Goal: Task Accomplishment & Management: Complete application form

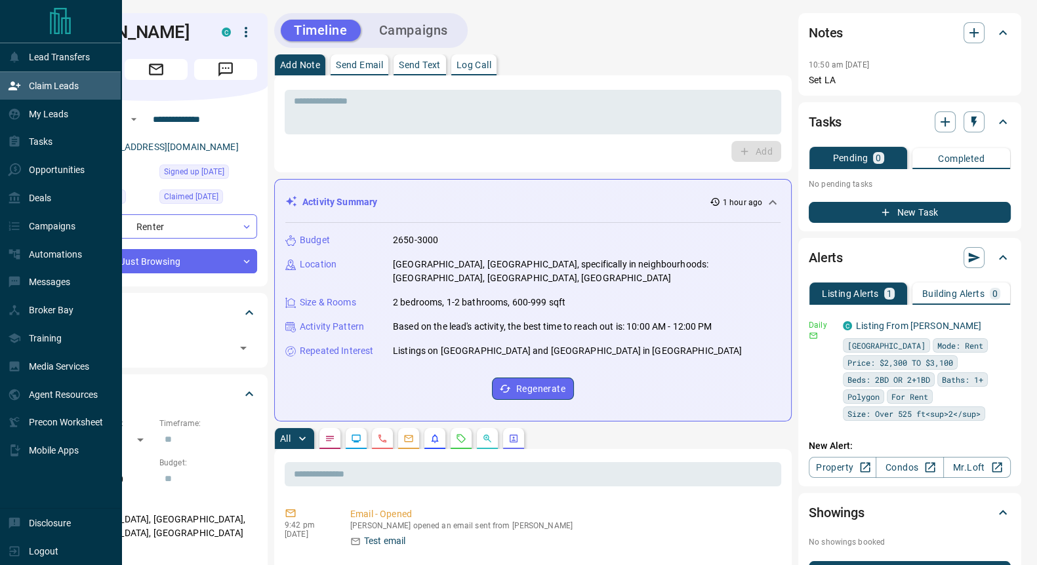
click at [44, 91] on p "Claim Leads" at bounding box center [54, 86] width 50 height 10
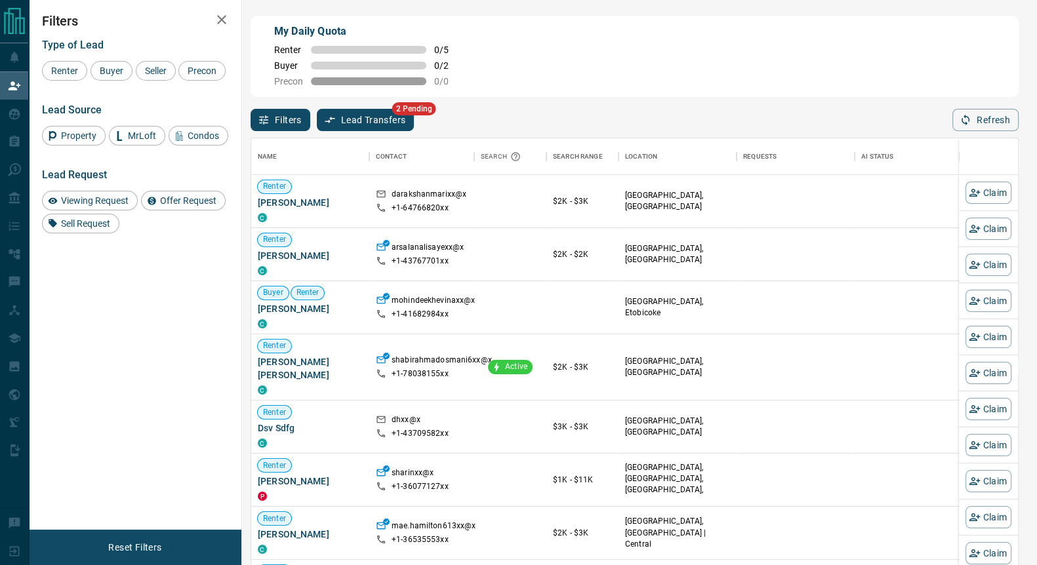
scroll to position [418, 754]
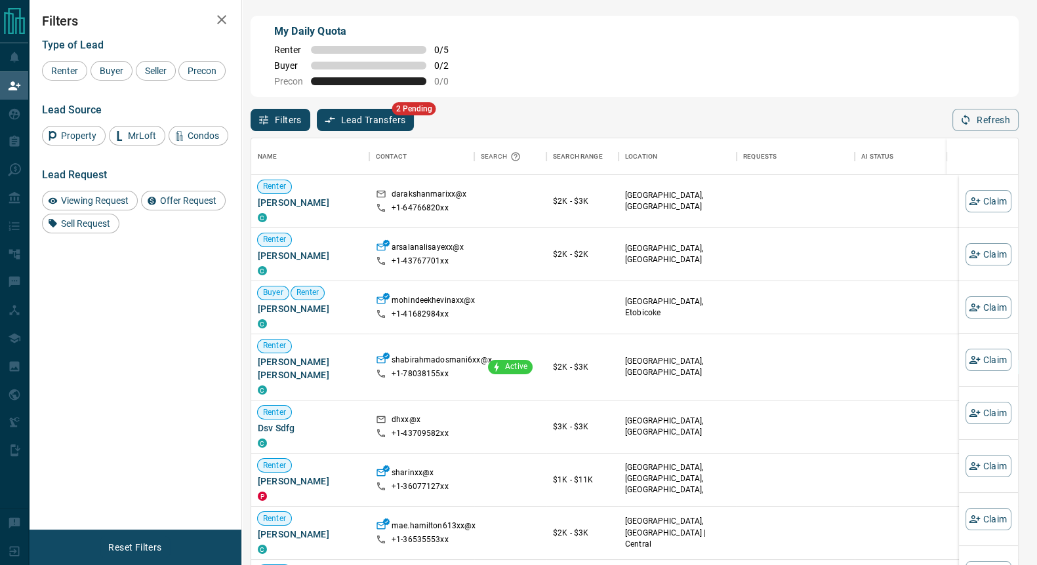
click at [369, 115] on button "Lead Transfers" at bounding box center [366, 120] width 98 height 22
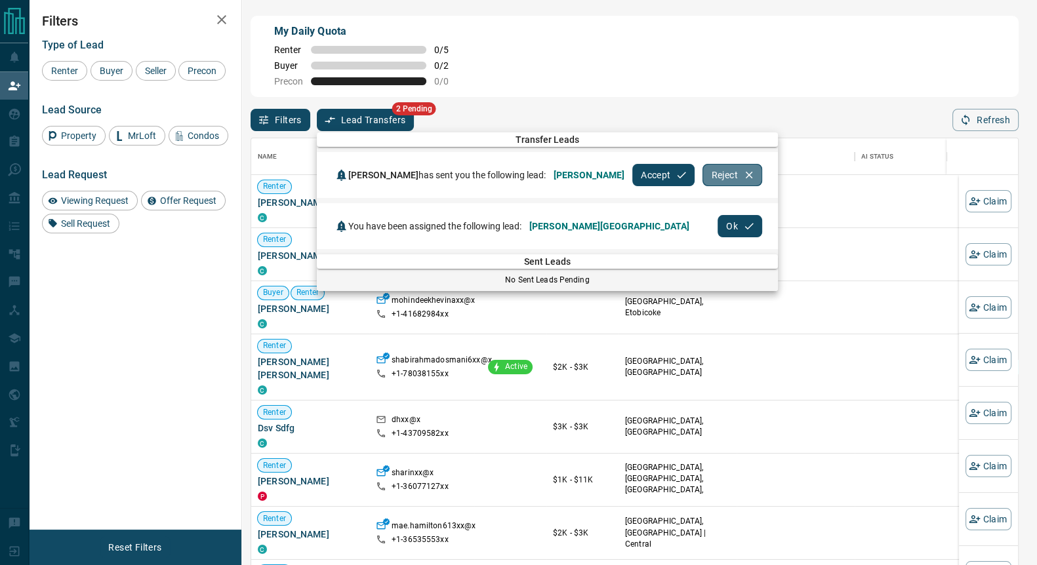
click at [703, 173] on button "Reject" at bounding box center [732, 175] width 59 height 22
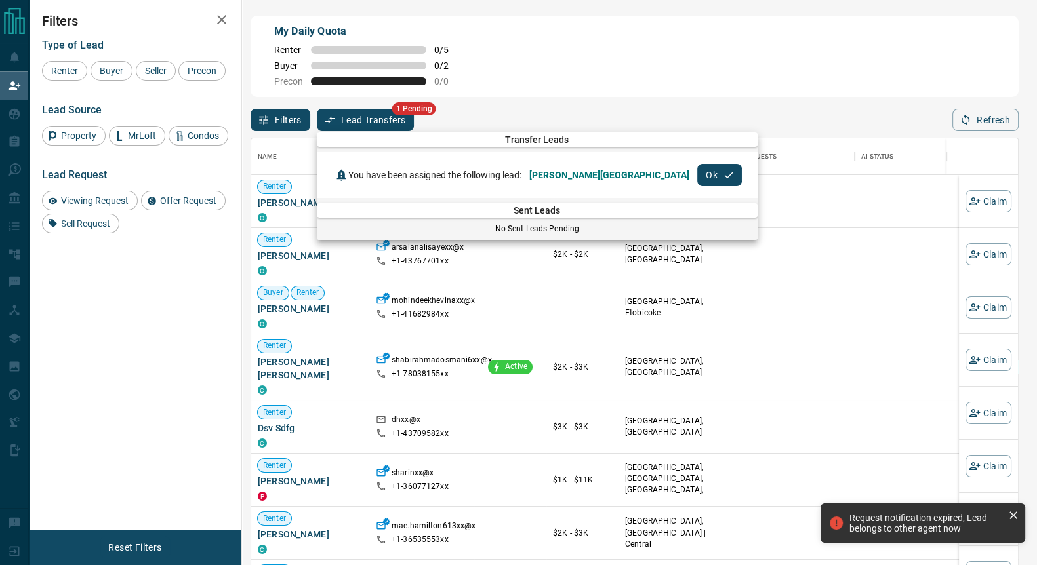
click at [723, 175] on icon "button" at bounding box center [729, 175] width 12 height 12
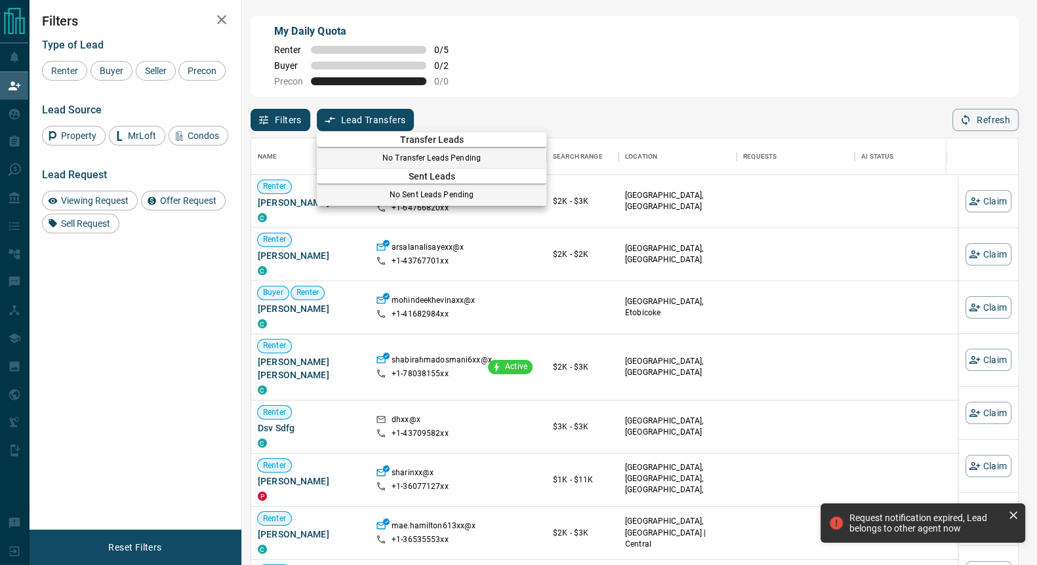
click at [108, 73] on div at bounding box center [518, 282] width 1037 height 565
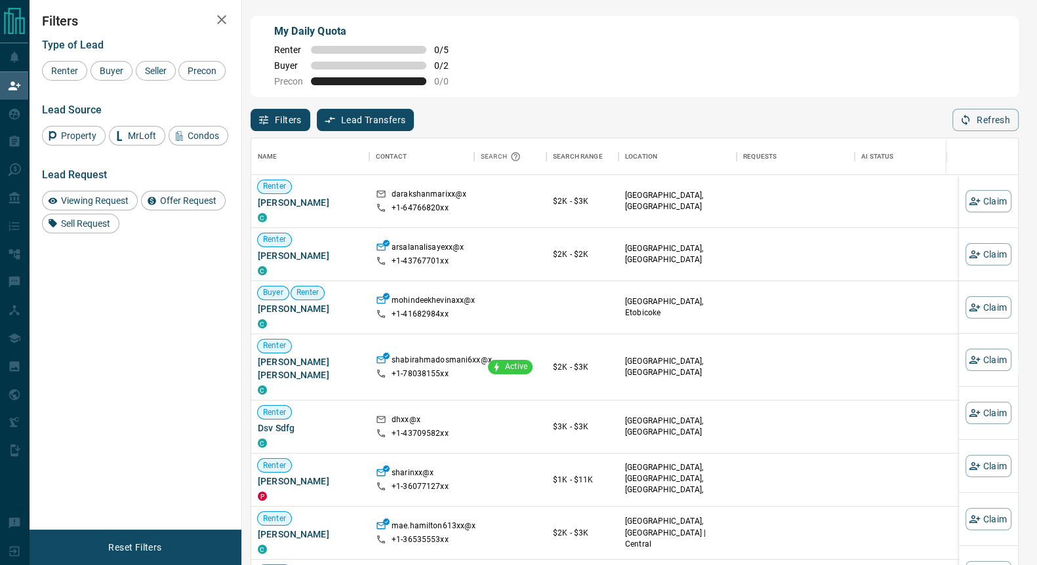
click at [110, 73] on span "Buyer" at bounding box center [111, 71] width 33 height 10
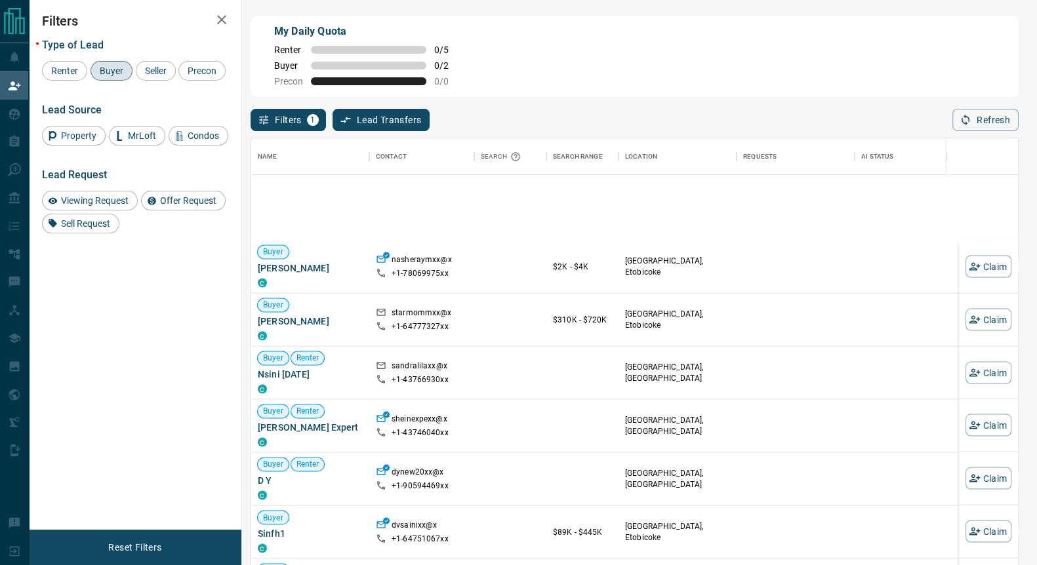
scroll to position [2453, 0]
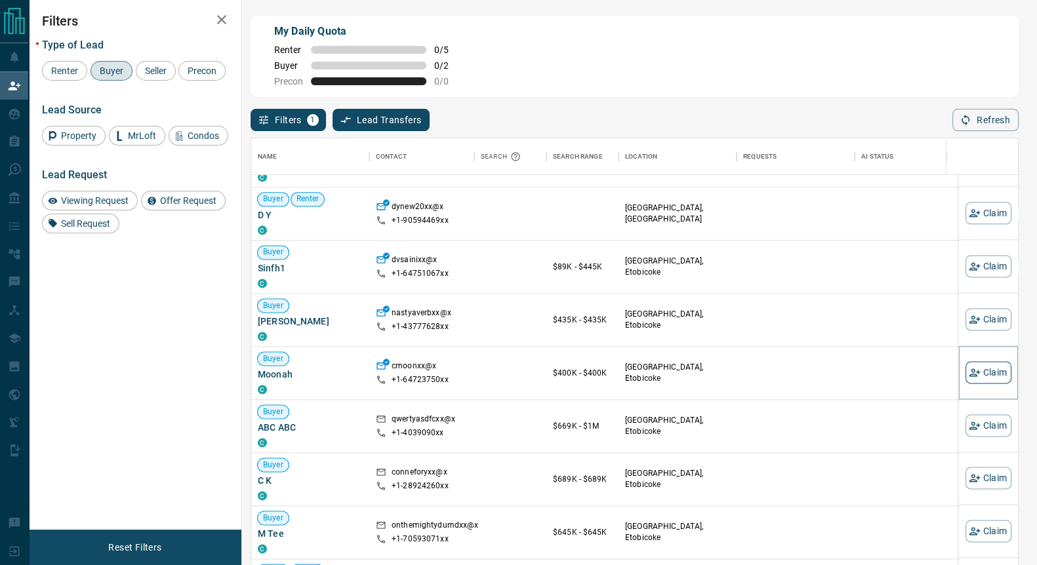
click at [987, 373] on button "Claim" at bounding box center [989, 372] width 46 height 22
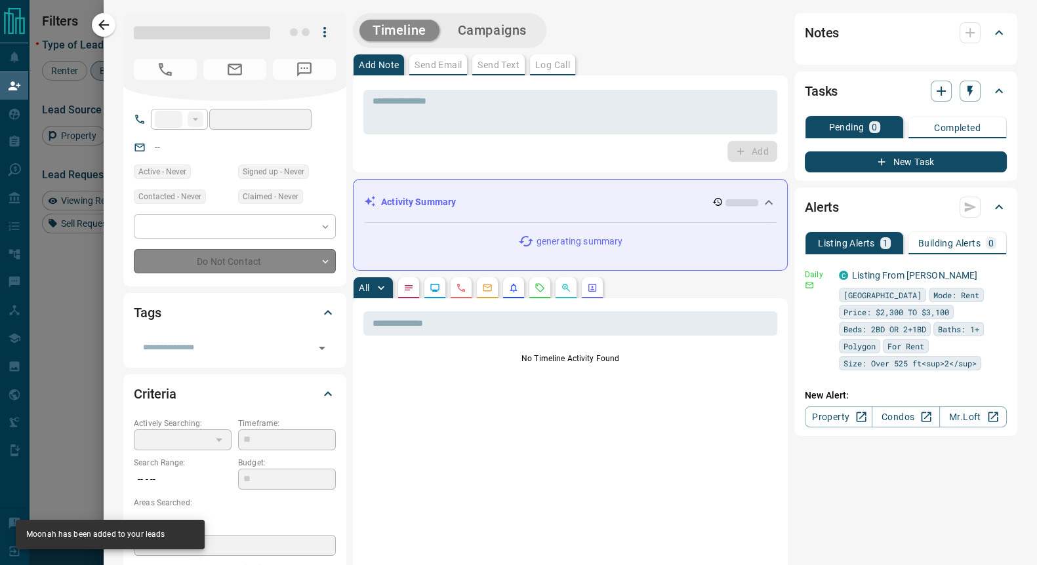
type input "**"
type input "**********"
type input "**"
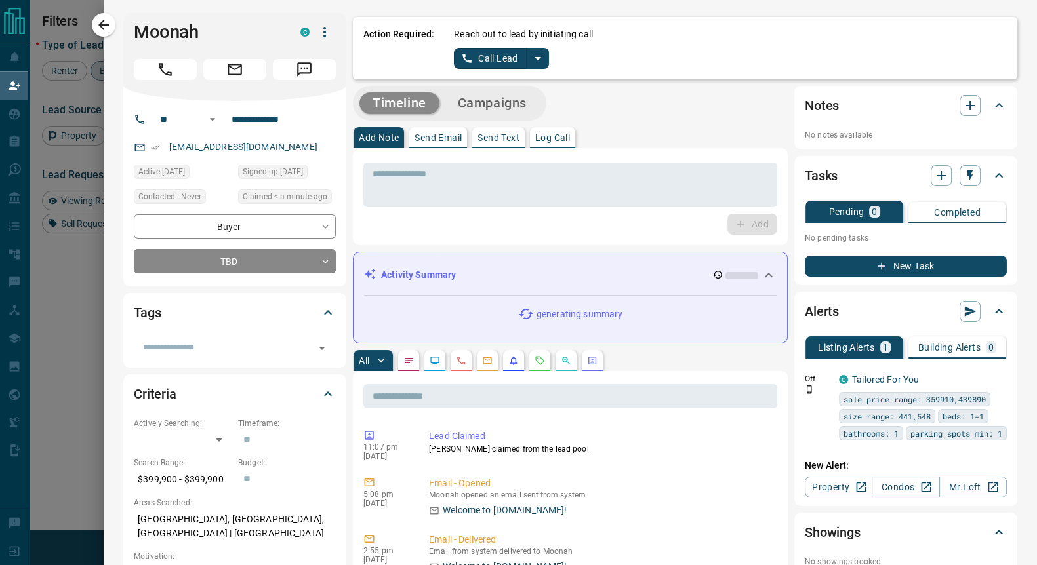
click at [530, 55] on icon "split button" at bounding box center [538, 59] width 16 height 16
click at [489, 104] on li "Log Manual Call" at bounding box center [500, 104] width 80 height 20
click at [484, 56] on button "Log Manual Call" at bounding box center [497, 58] width 87 height 21
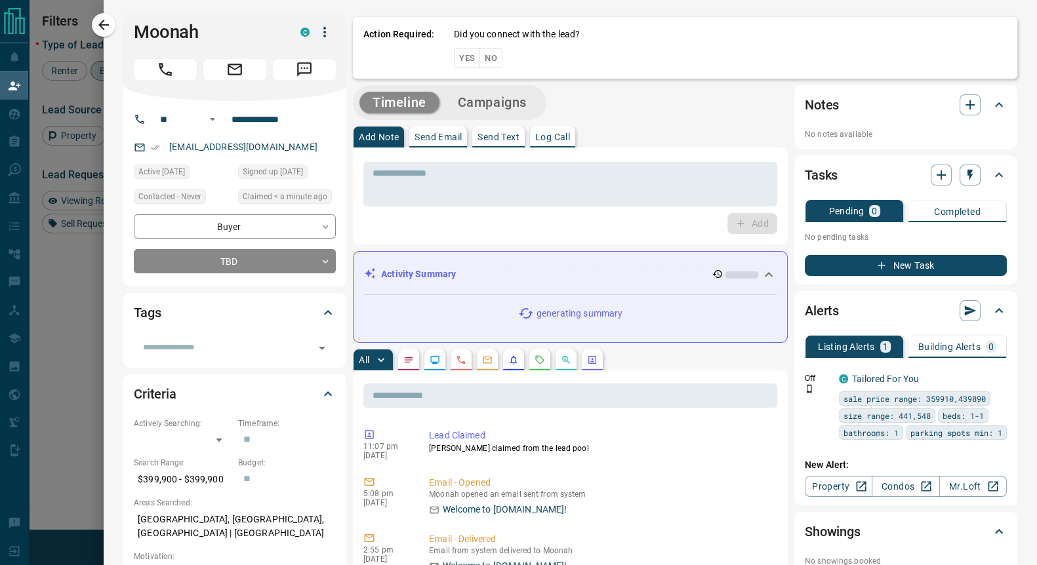
click at [455, 58] on button "Yes" at bounding box center [467, 58] width 26 height 20
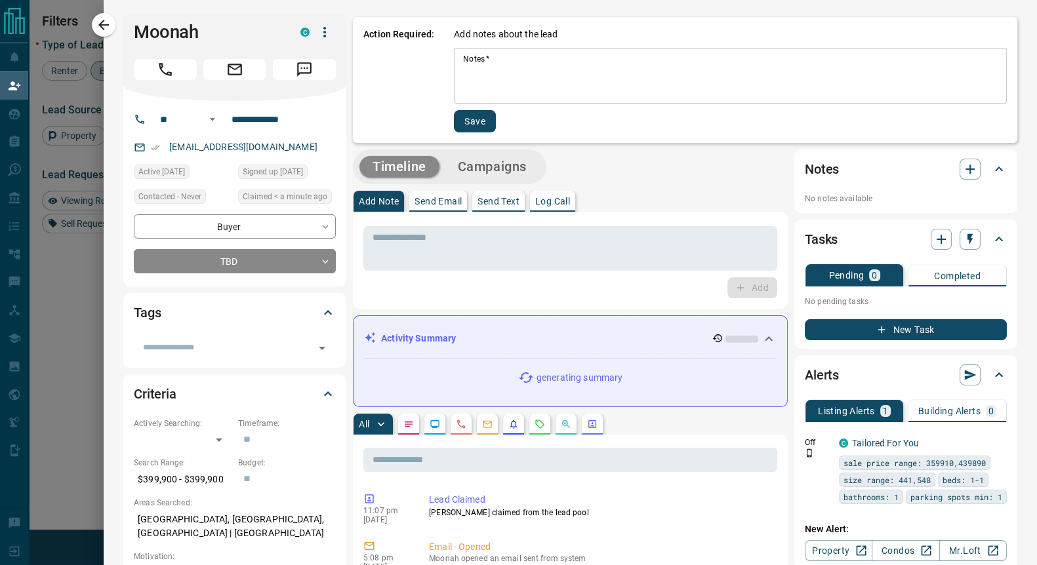
click at [463, 71] on textarea "Notes   *" at bounding box center [730, 76] width 535 height 45
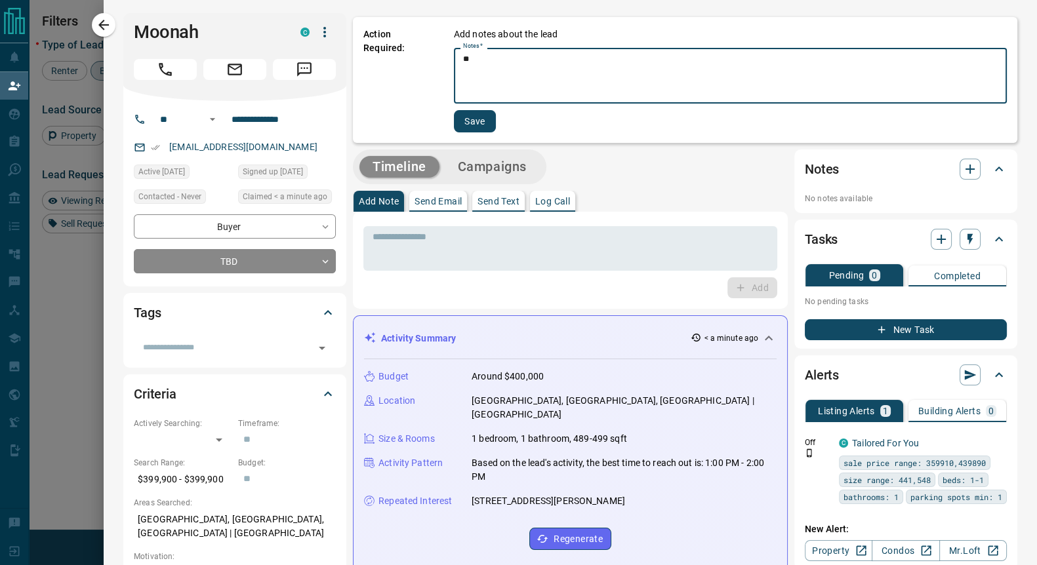
type textarea "**"
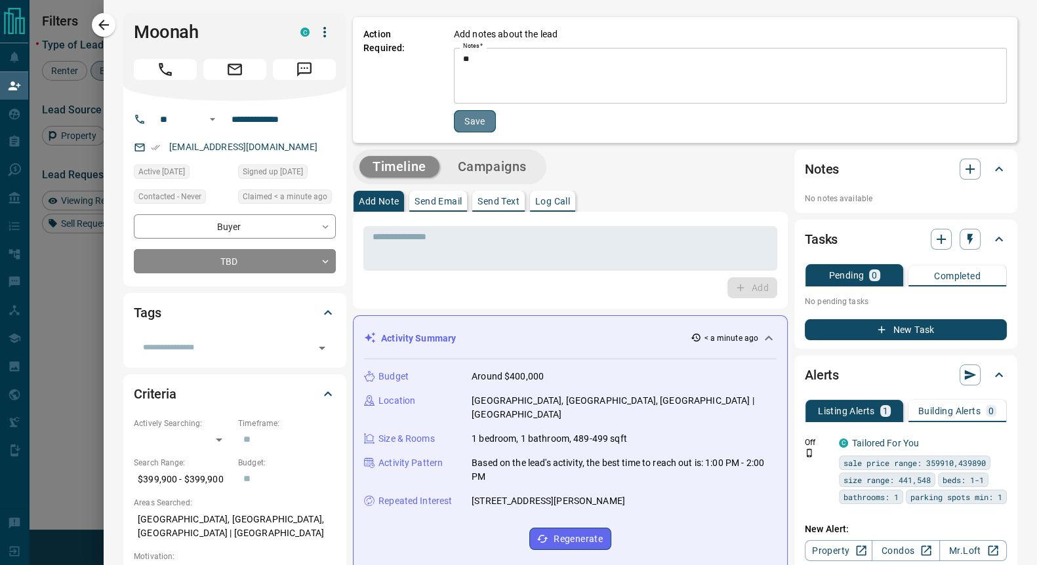
click at [462, 123] on button "Save" at bounding box center [475, 121] width 42 height 22
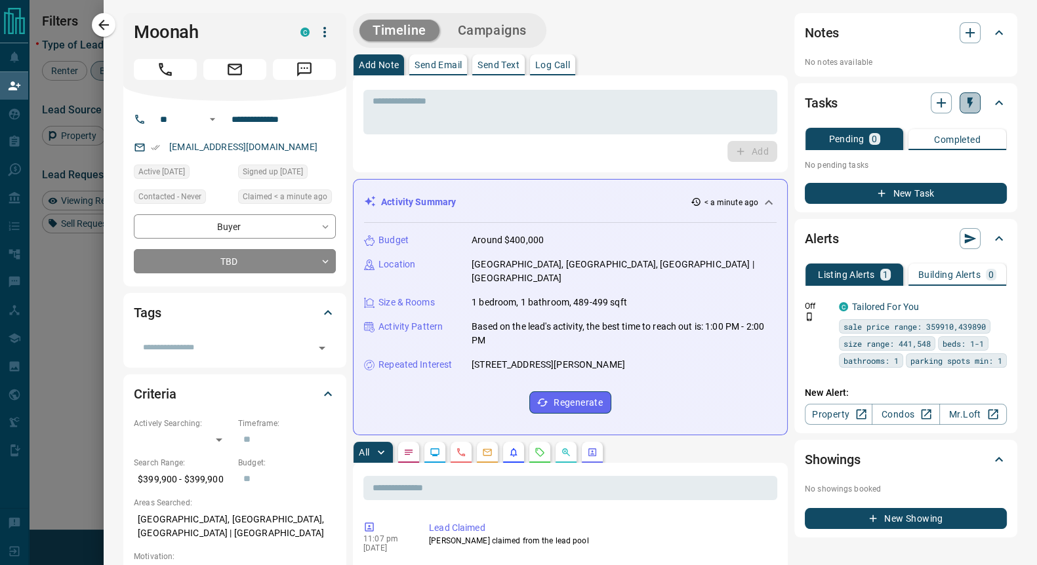
click at [968, 101] on button "button" at bounding box center [970, 102] width 21 height 21
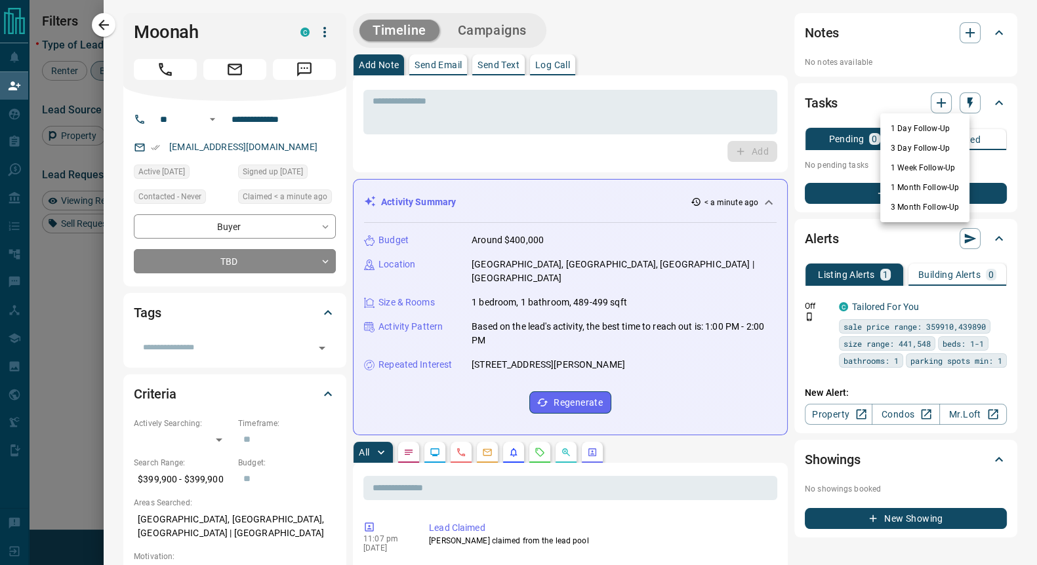
click at [918, 127] on li "1 Day Follow-Up" at bounding box center [924, 129] width 89 height 20
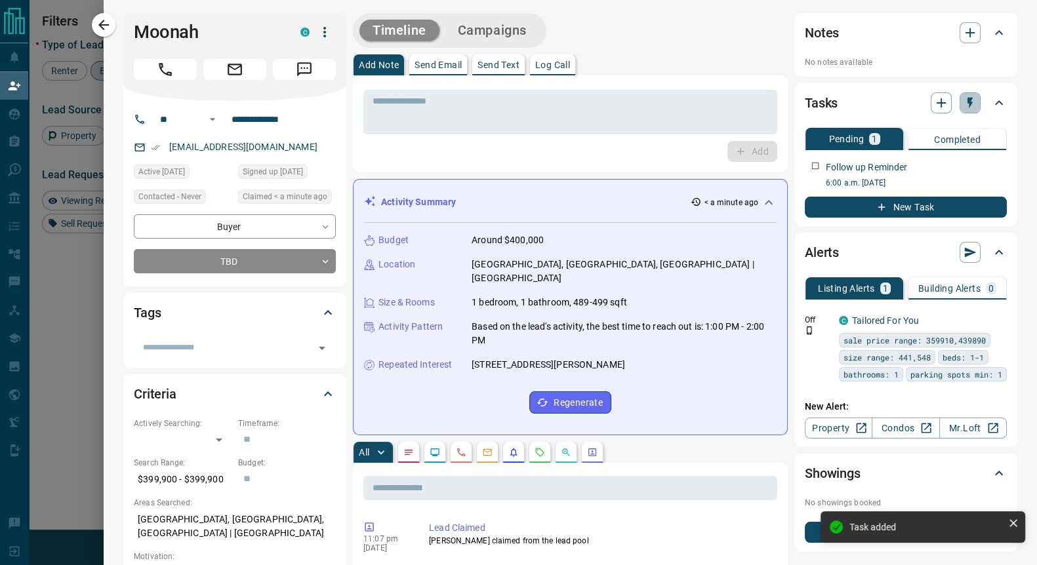
click at [964, 102] on icon "button" at bounding box center [970, 102] width 13 height 13
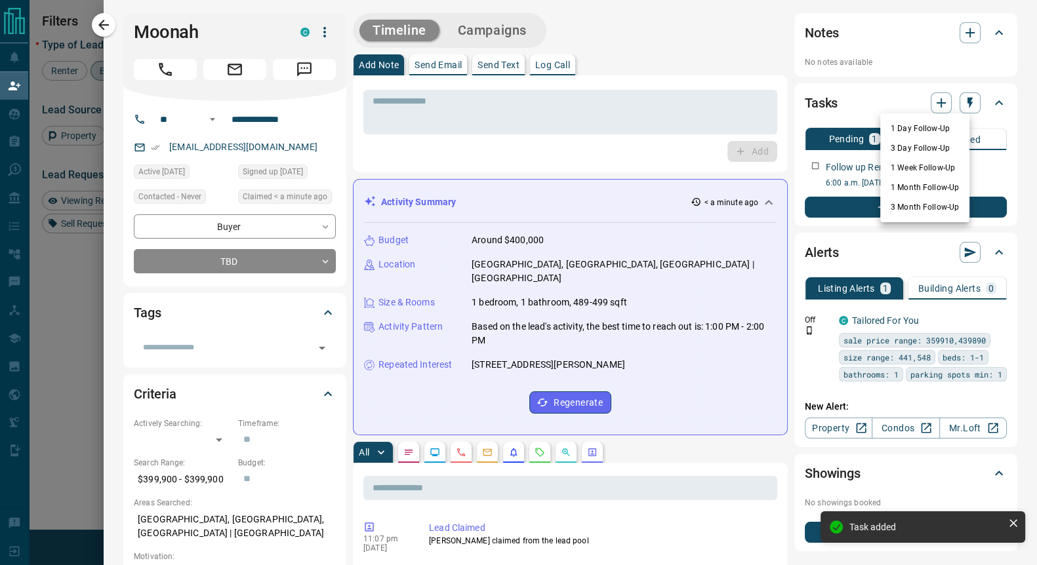
click at [923, 147] on li "3 Day Follow-Up" at bounding box center [924, 148] width 89 height 20
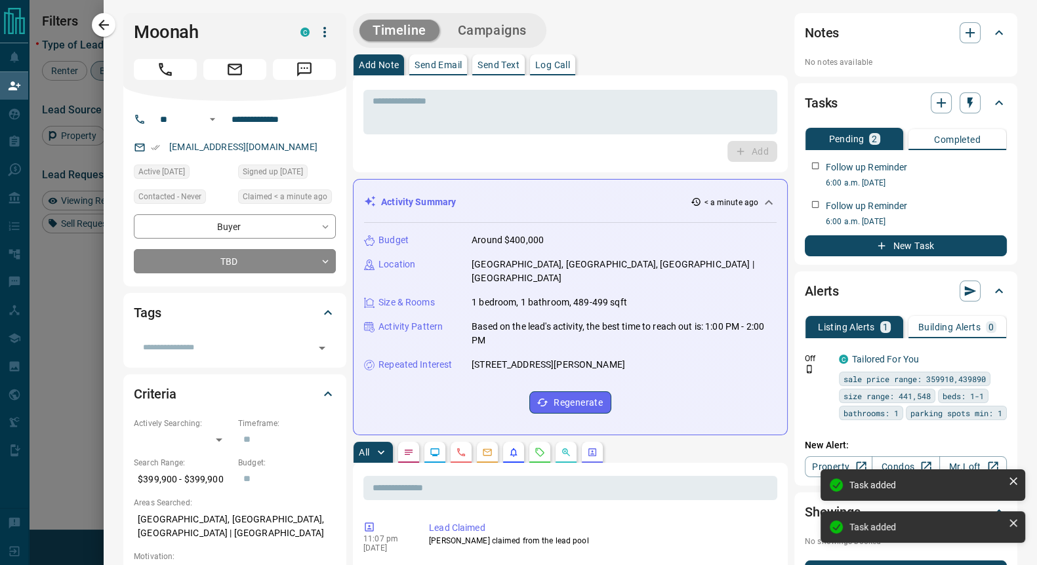
click at [964, 105] on icon "button" at bounding box center [970, 102] width 13 height 13
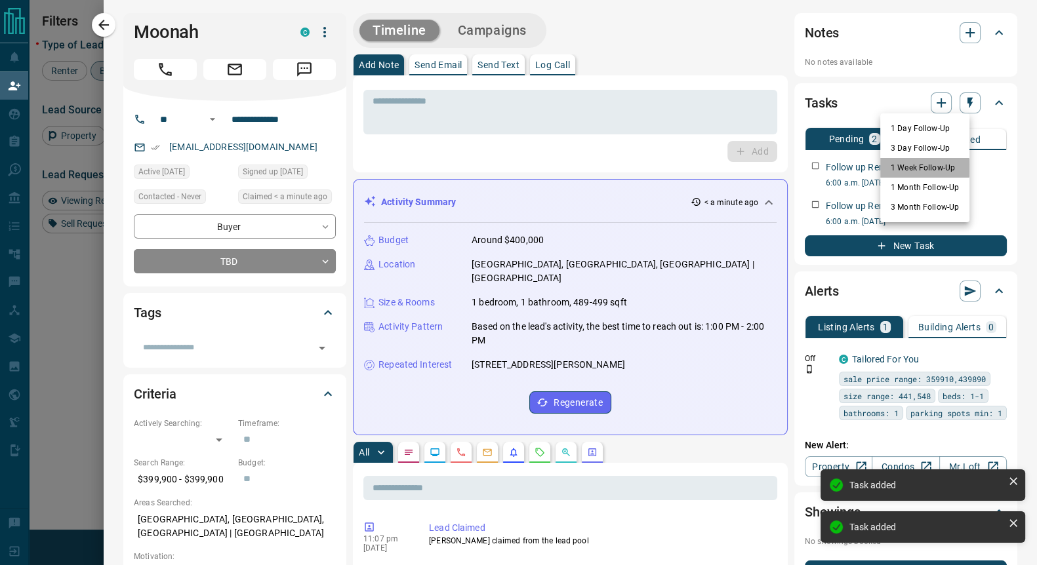
click at [922, 168] on li "1 Week Follow-Up" at bounding box center [924, 168] width 89 height 20
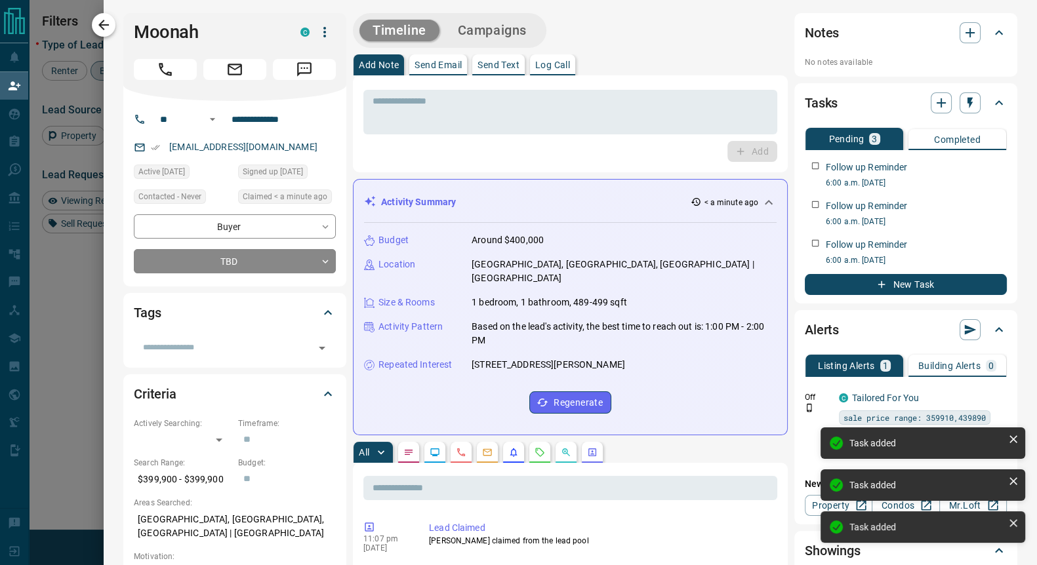
click at [110, 28] on icon "button" at bounding box center [104, 25] width 16 height 16
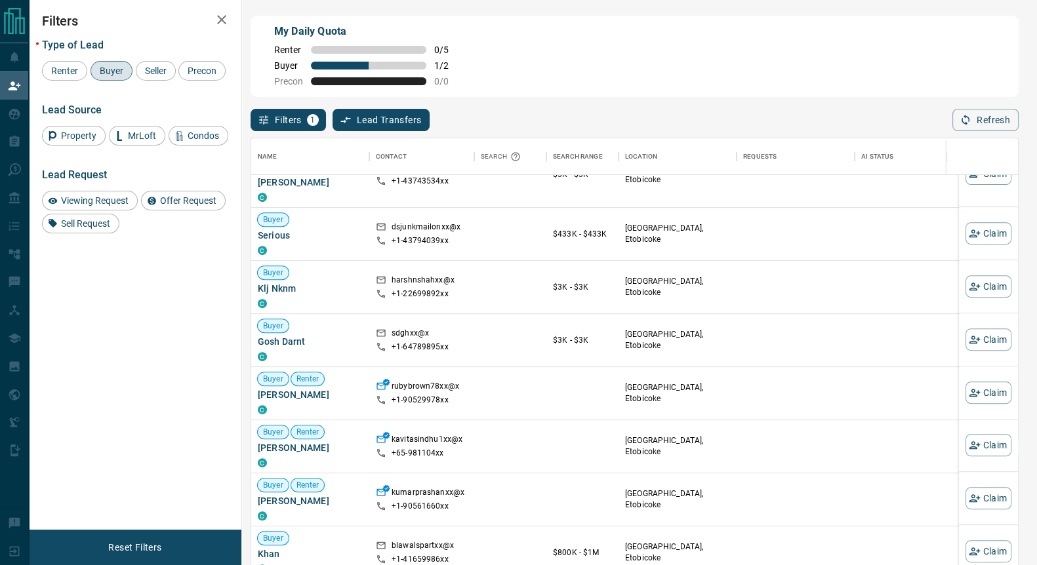
scroll to position [2948, 0]
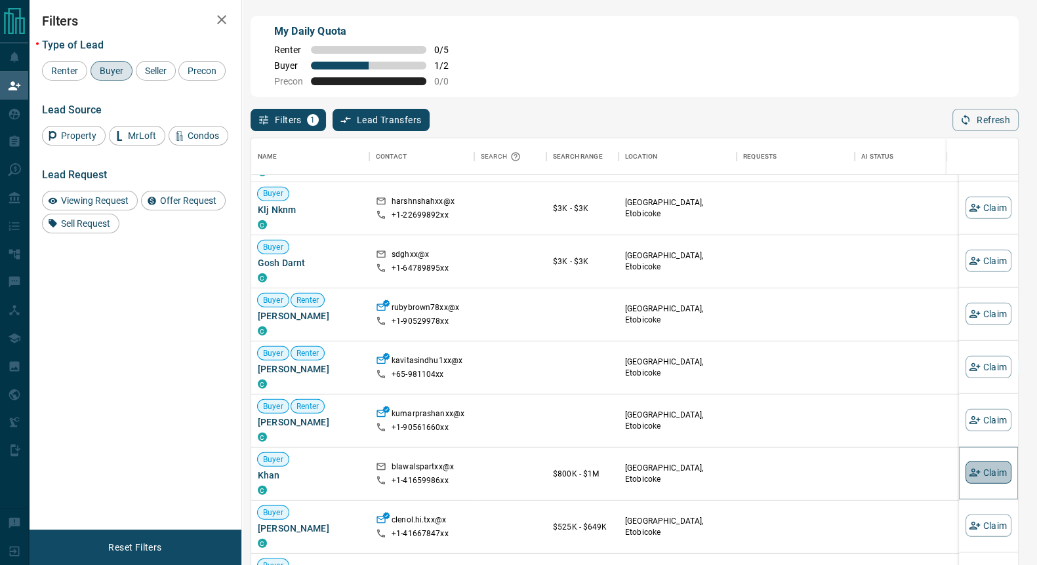
click at [992, 476] on button "Claim" at bounding box center [989, 473] width 46 height 22
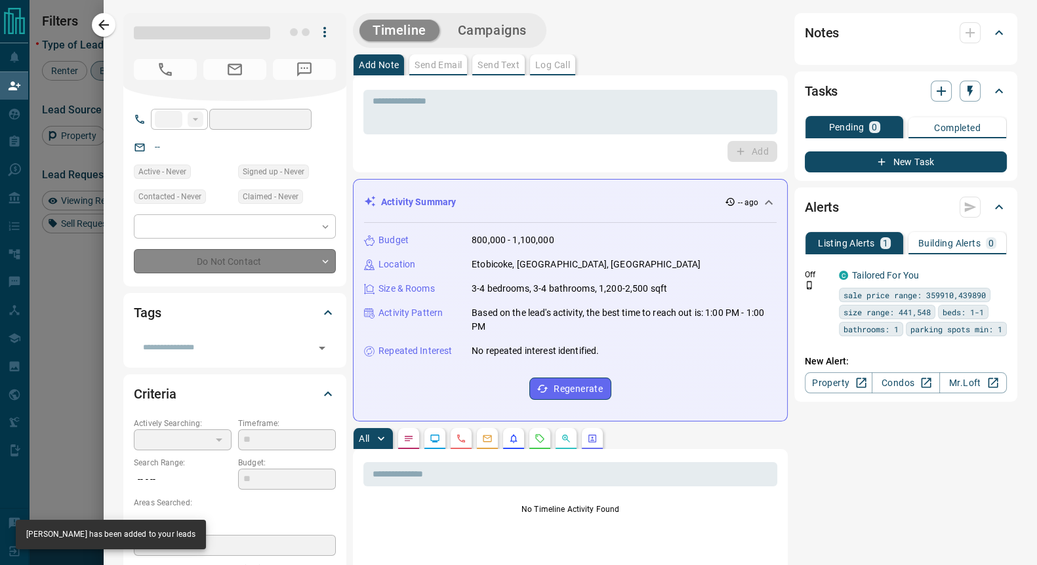
type input "**"
type input "**********"
type input "**"
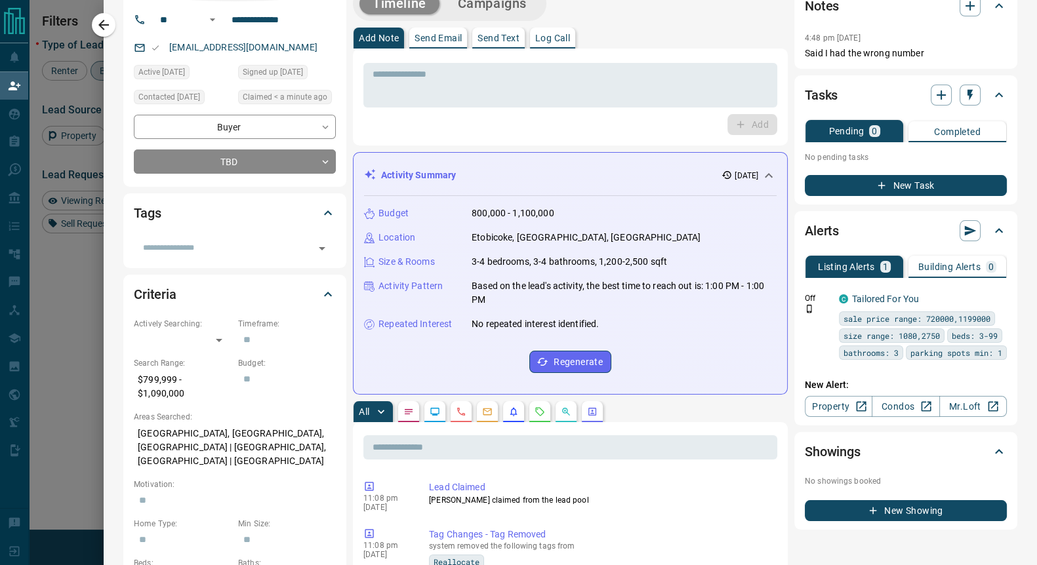
scroll to position [0, 0]
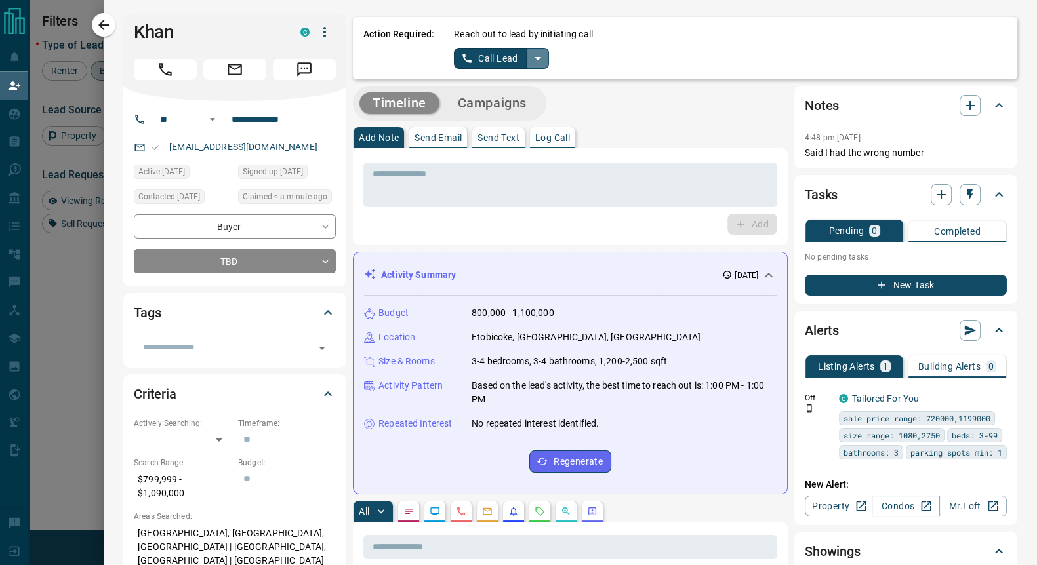
click at [530, 57] on icon "split button" at bounding box center [538, 59] width 16 height 16
click at [480, 97] on li "Log Manual Call" at bounding box center [500, 104] width 80 height 20
click at [471, 60] on button "Log Manual Call" at bounding box center [497, 58] width 87 height 21
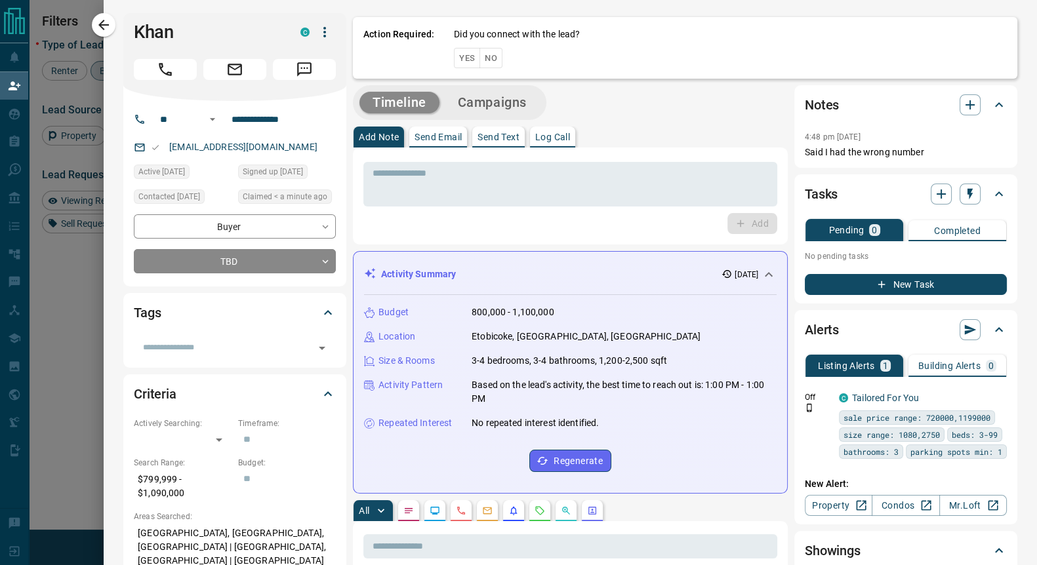
click at [456, 58] on button "Yes" at bounding box center [467, 58] width 26 height 20
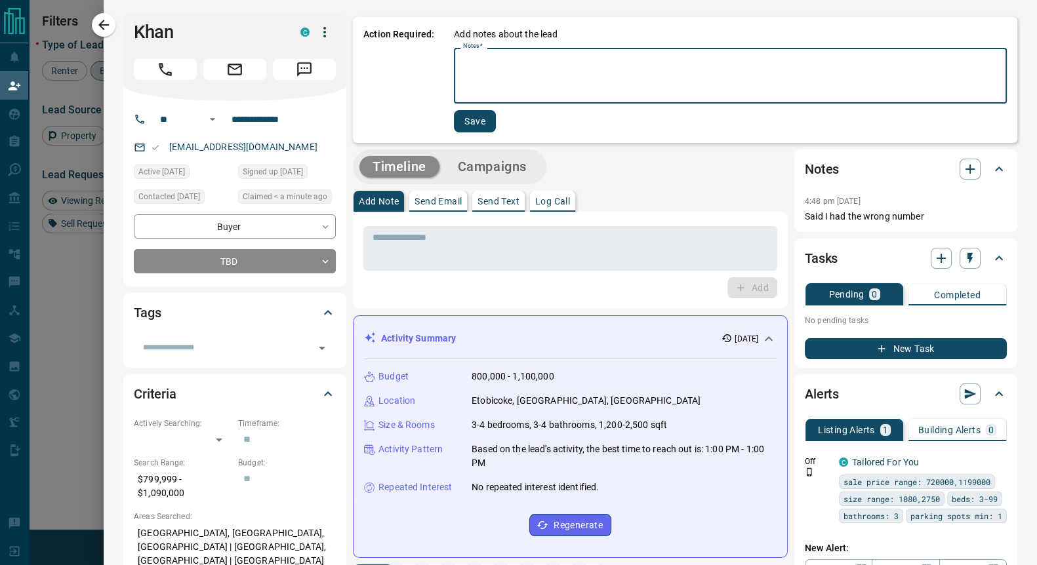
click at [469, 78] on textarea "Notes   *" at bounding box center [730, 76] width 535 height 45
type textarea "**"
click at [460, 117] on button "Save" at bounding box center [475, 121] width 42 height 22
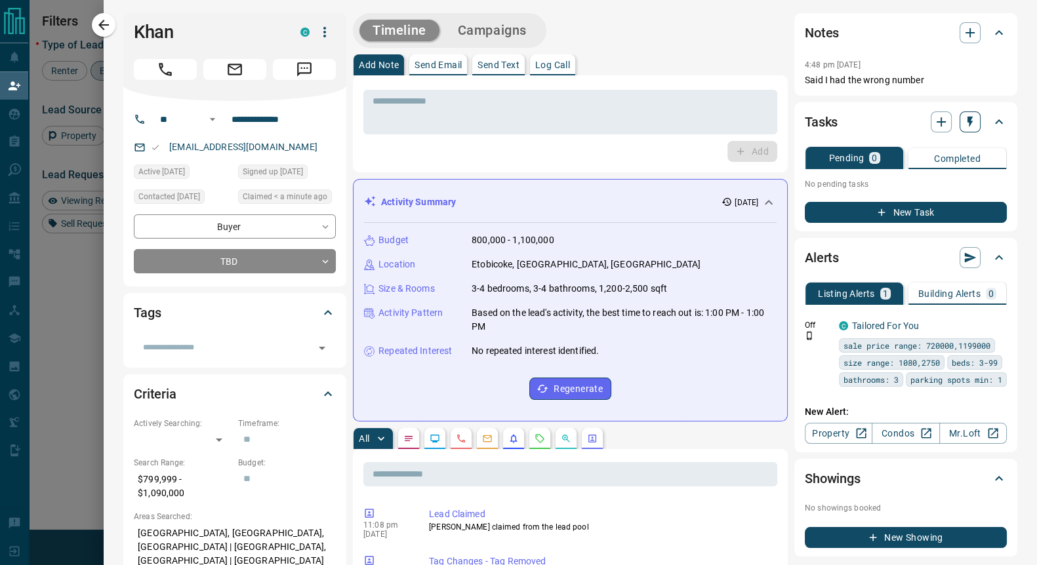
click at [964, 118] on button "button" at bounding box center [970, 122] width 21 height 21
click at [927, 149] on li "1 Day Follow-Up" at bounding box center [924, 148] width 89 height 20
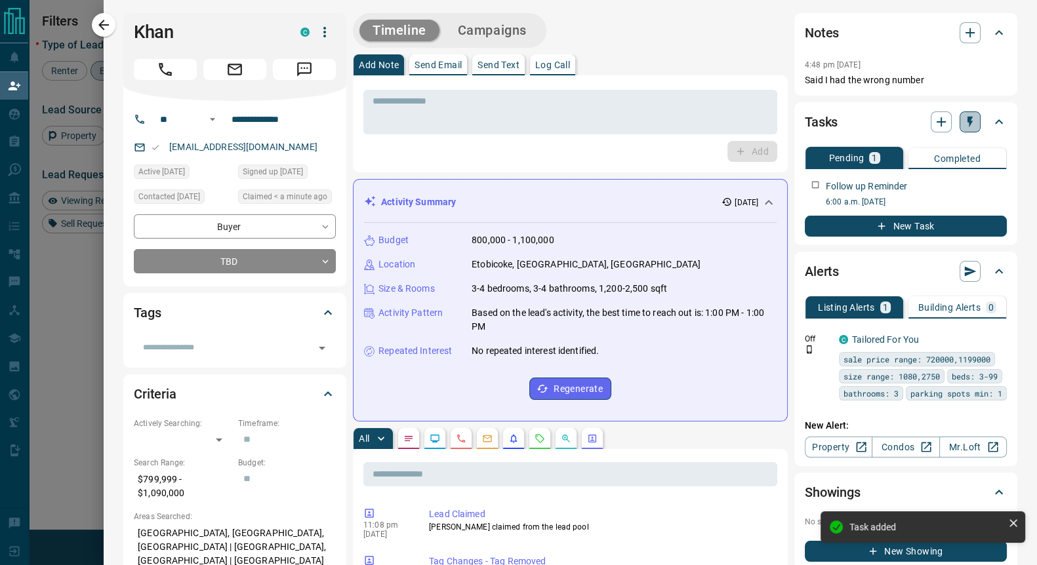
click at [964, 122] on icon "button" at bounding box center [970, 121] width 13 height 13
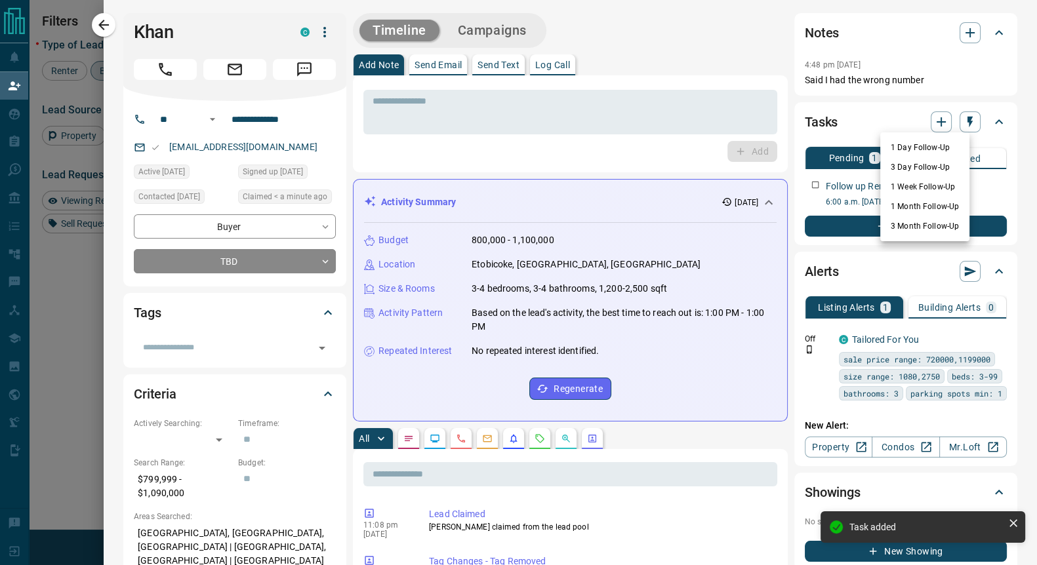
click at [928, 165] on li "3 Day Follow-Up" at bounding box center [924, 167] width 89 height 20
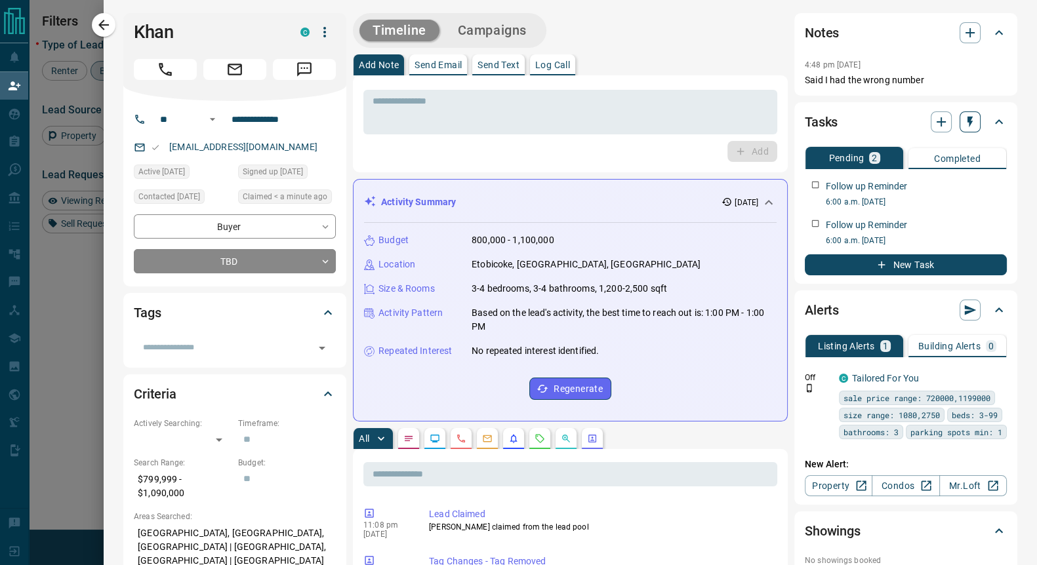
click at [964, 125] on icon "button" at bounding box center [970, 121] width 13 height 13
click at [922, 183] on li "1 Week Follow-Up" at bounding box center [924, 187] width 89 height 20
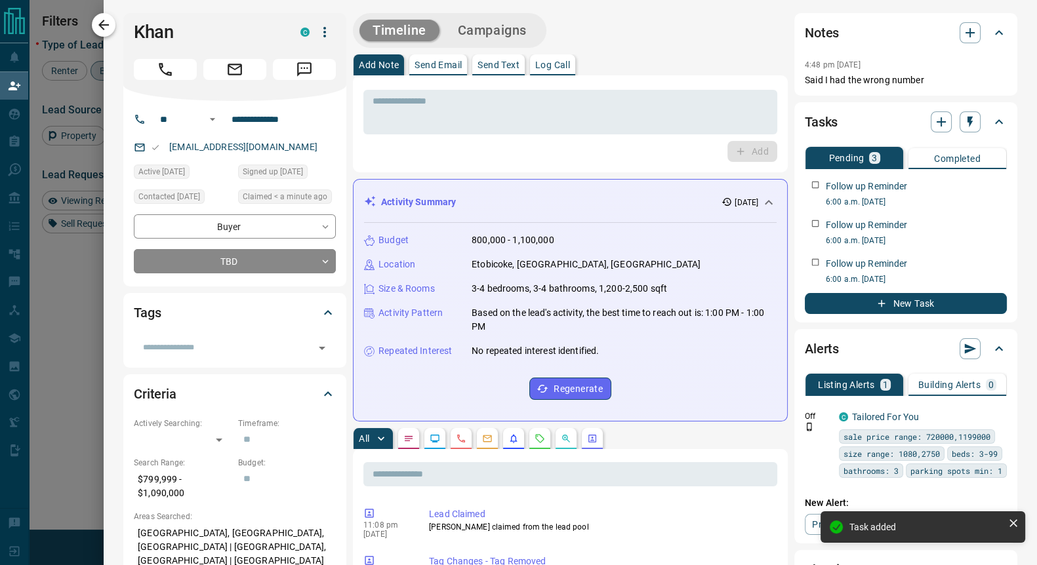
click at [101, 24] on icon "button" at bounding box center [103, 25] width 10 height 10
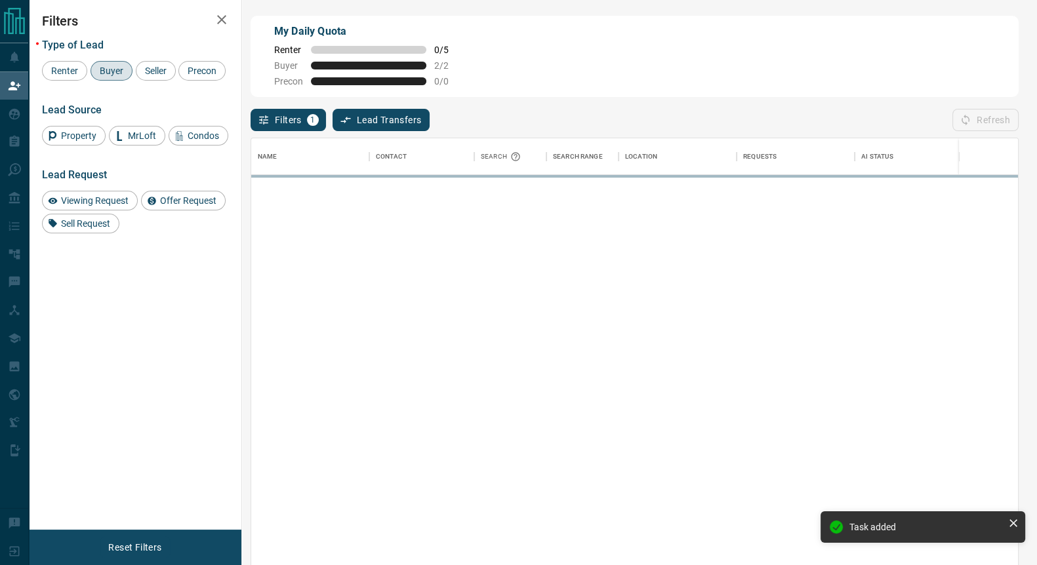
scroll to position [418, 754]
